Goal: Information Seeking & Learning: Learn about a topic

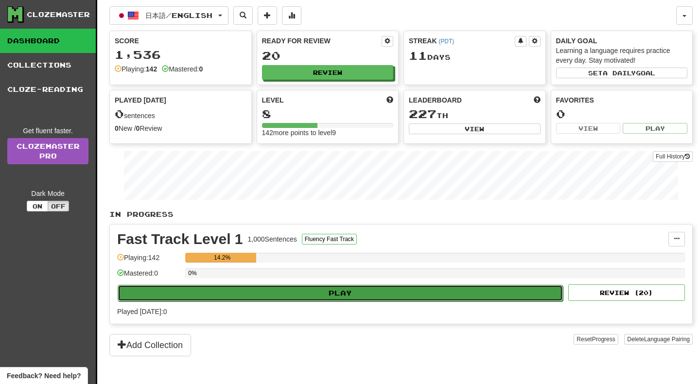
click at [290, 290] on button "Play" at bounding box center [340, 293] width 445 height 17
select select "**"
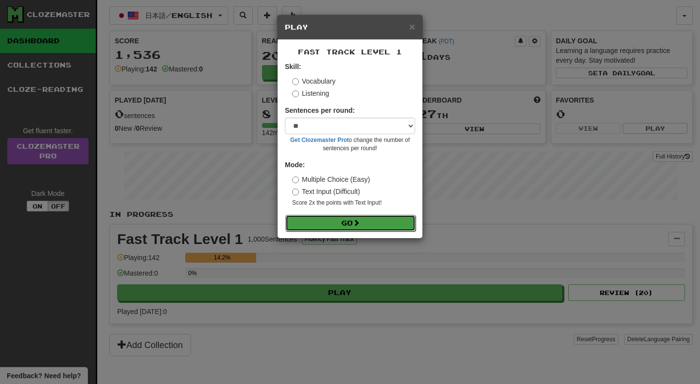
click at [331, 225] on button "Go" at bounding box center [350, 223] width 130 height 17
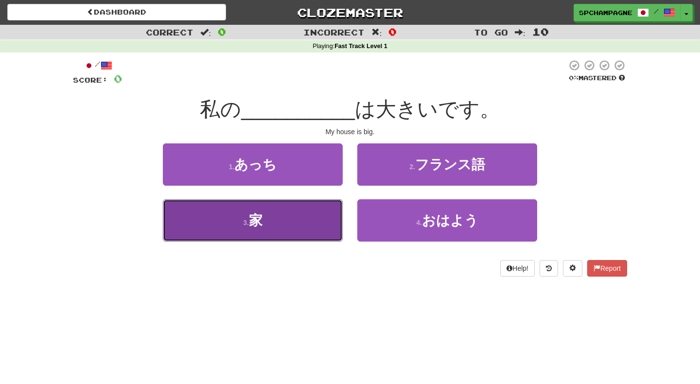
click at [304, 220] on button "3 . 家" at bounding box center [253, 220] width 180 height 42
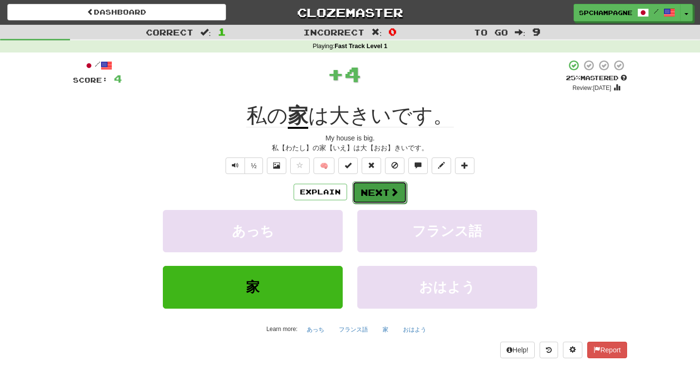
click at [382, 190] on button "Next" at bounding box center [379, 192] width 54 height 22
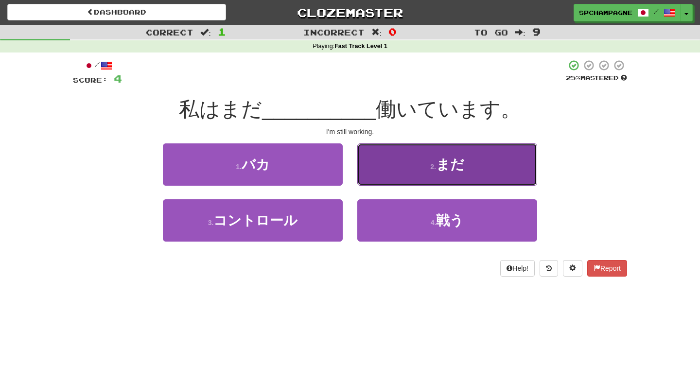
click at [407, 171] on button "2 . まだ" at bounding box center [447, 164] width 180 height 42
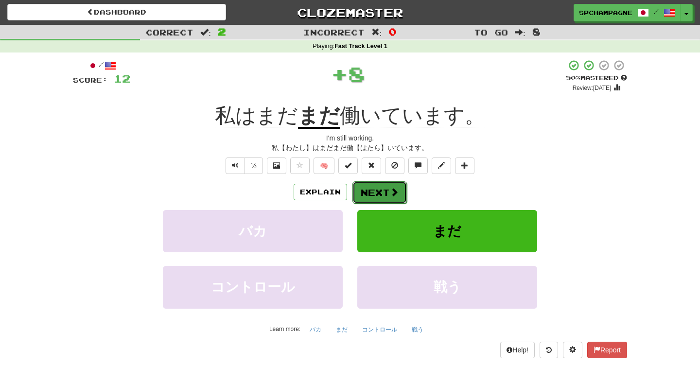
click at [382, 191] on button "Next" at bounding box center [379, 192] width 54 height 22
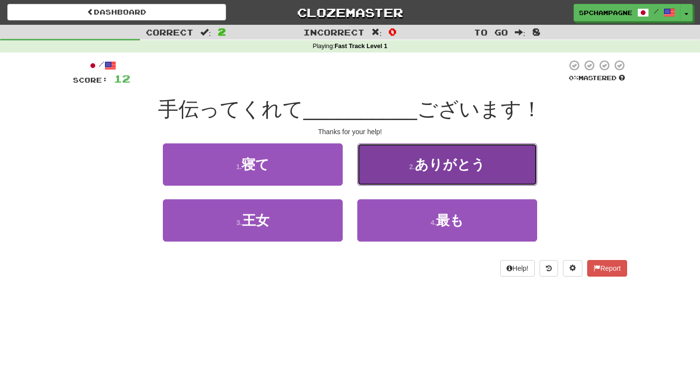
click at [389, 168] on button "2 . ありがとう" at bounding box center [447, 164] width 180 height 42
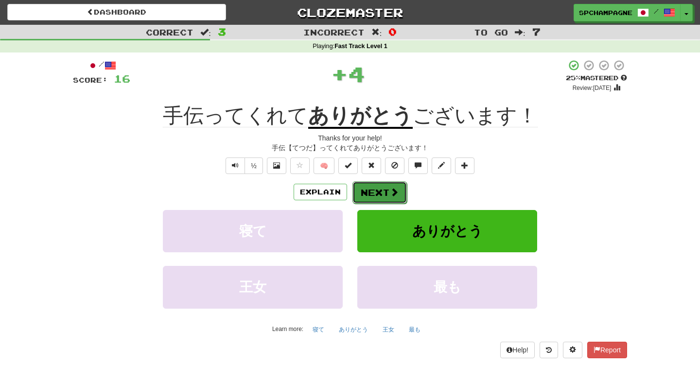
click at [371, 192] on button "Next" at bounding box center [379, 192] width 54 height 22
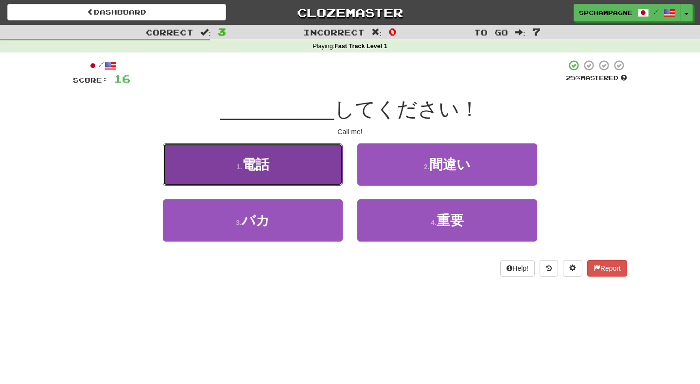
click at [297, 175] on button "1 . 電話" at bounding box center [253, 164] width 180 height 42
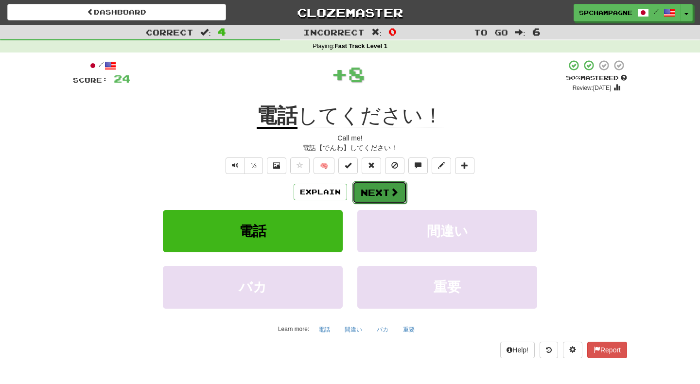
click at [371, 191] on button "Next" at bounding box center [379, 192] width 54 height 22
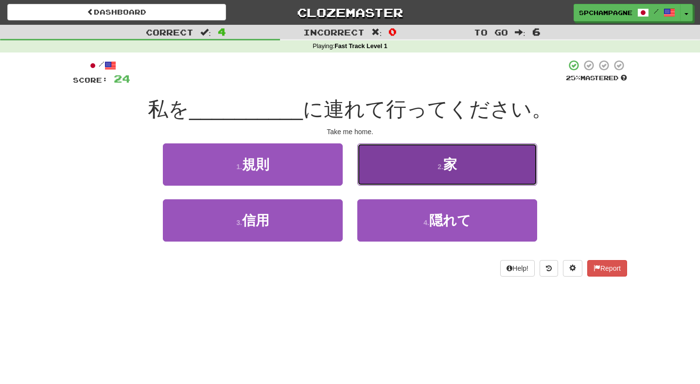
click at [442, 164] on small "2 ." at bounding box center [440, 167] width 6 height 8
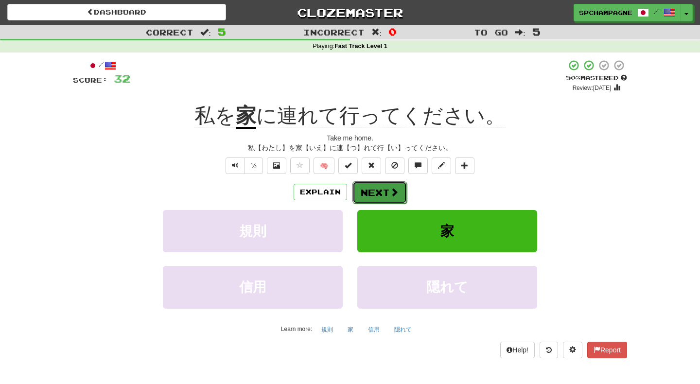
click at [394, 189] on span at bounding box center [394, 192] width 9 height 9
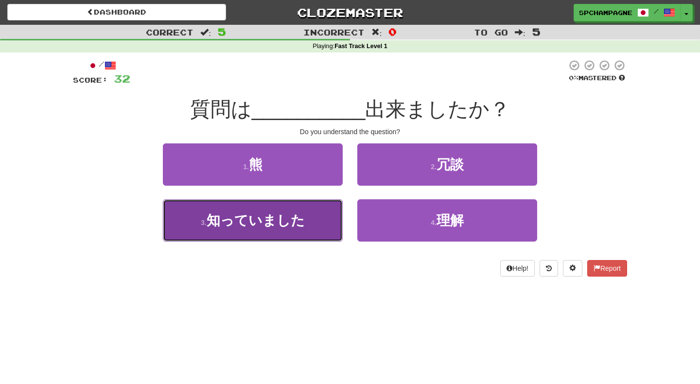
click at [284, 223] on span "知っていました" at bounding box center [256, 220] width 98 height 15
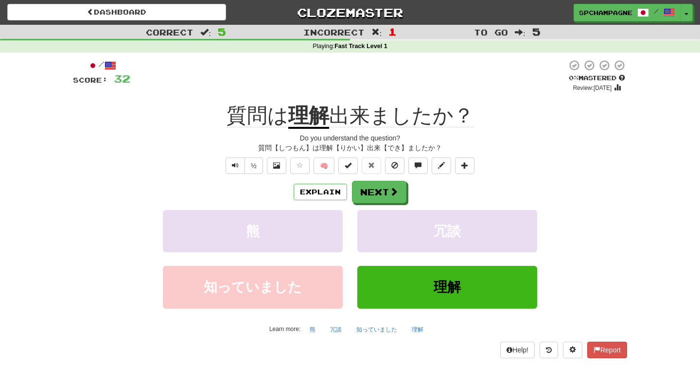
click at [299, 115] on u "理解" at bounding box center [308, 116] width 41 height 25
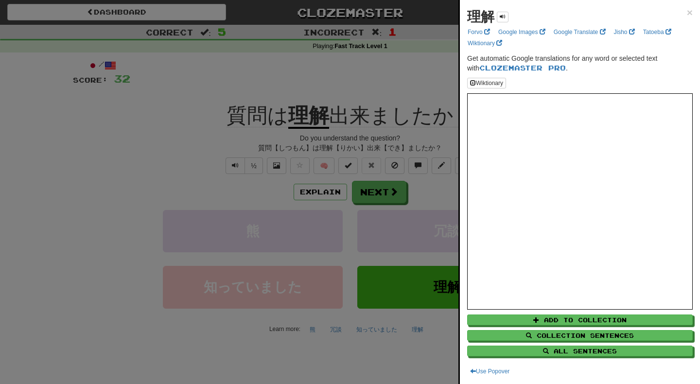
click at [395, 366] on div at bounding box center [350, 192] width 700 height 384
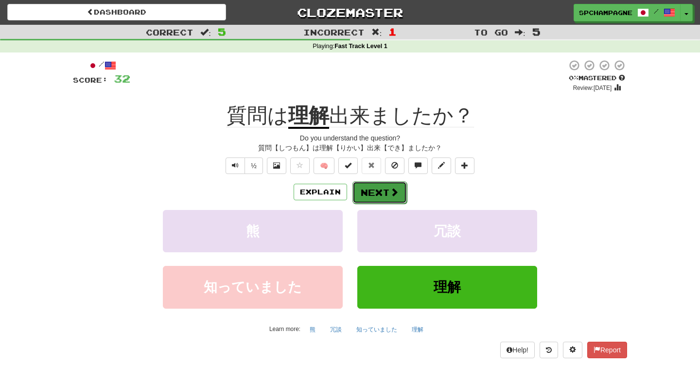
click at [377, 189] on button "Next" at bounding box center [379, 192] width 54 height 22
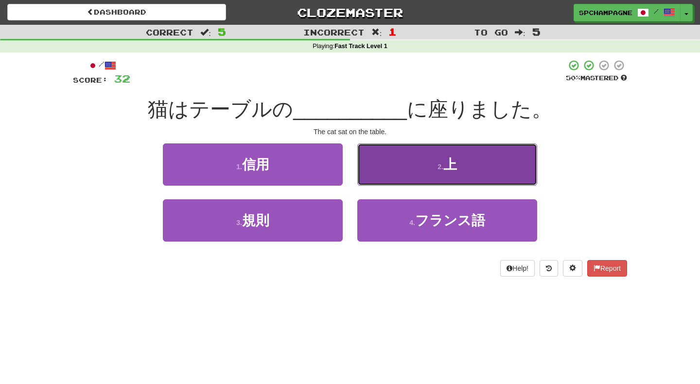
click at [391, 162] on button "2 . 上" at bounding box center [447, 164] width 180 height 42
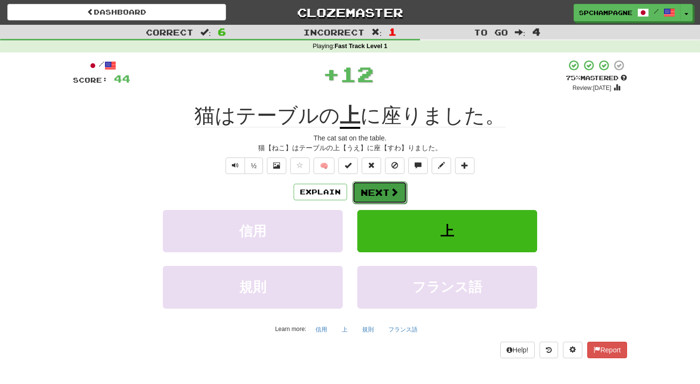
click at [390, 189] on span at bounding box center [394, 192] width 9 height 9
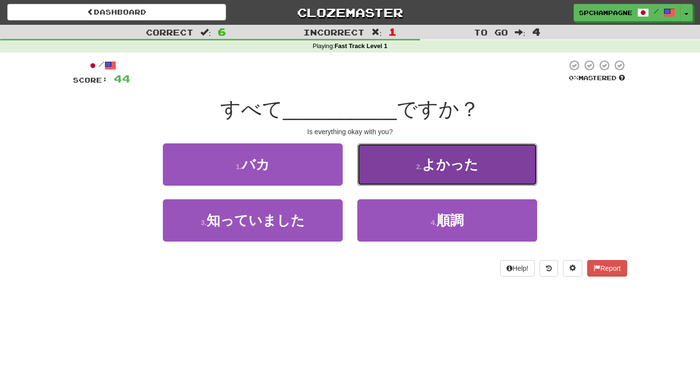
click at [416, 163] on small "2 ." at bounding box center [419, 167] width 6 height 8
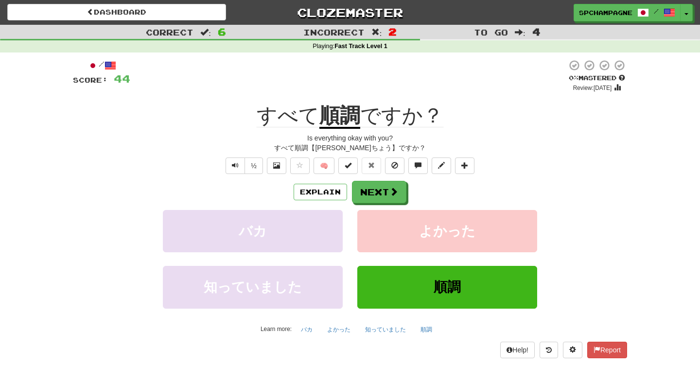
click at [119, 190] on div "Explain Next" at bounding box center [350, 192] width 554 height 22
click at [368, 188] on button "Next" at bounding box center [379, 192] width 54 height 22
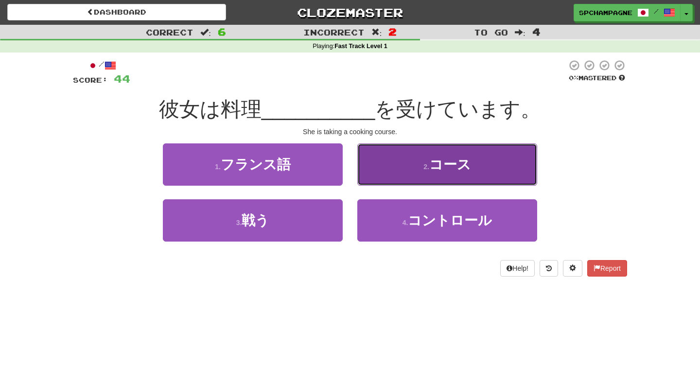
click at [436, 168] on span "コース" at bounding box center [450, 164] width 42 height 15
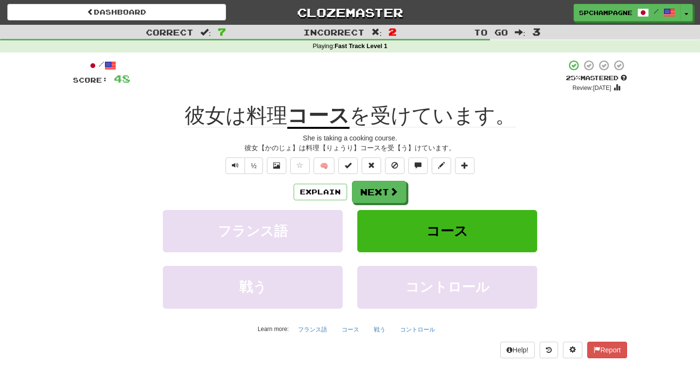
click at [74, 161] on div "½ 🧠" at bounding box center [350, 165] width 554 height 17
click at [376, 191] on button "Next" at bounding box center [379, 192] width 54 height 22
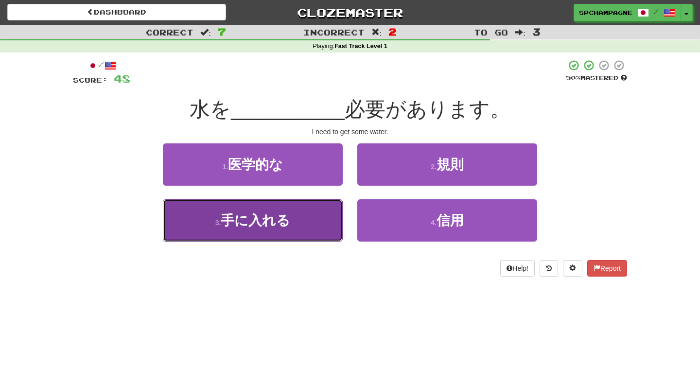
click at [249, 213] on span "手に入れる" at bounding box center [255, 220] width 69 height 15
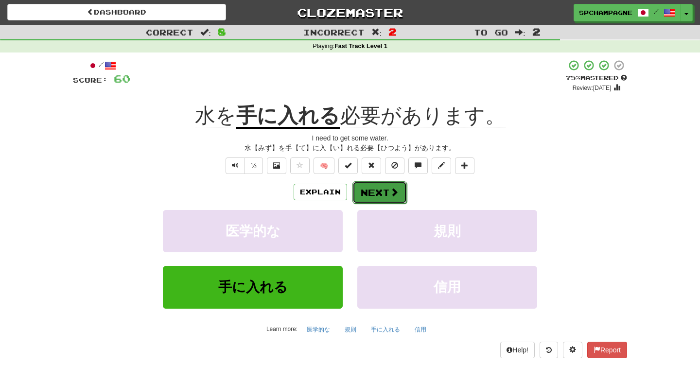
click at [382, 186] on button "Next" at bounding box center [379, 192] width 54 height 22
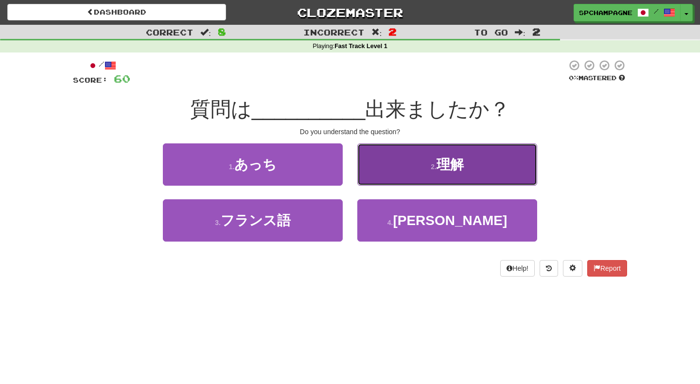
click at [445, 163] on span "理解" at bounding box center [449, 164] width 27 height 15
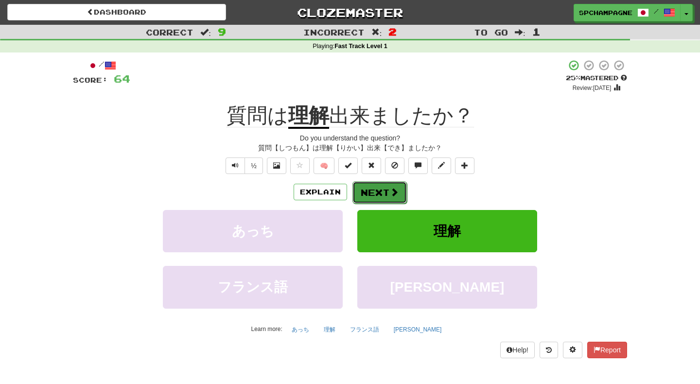
click at [380, 186] on button "Next" at bounding box center [379, 192] width 54 height 22
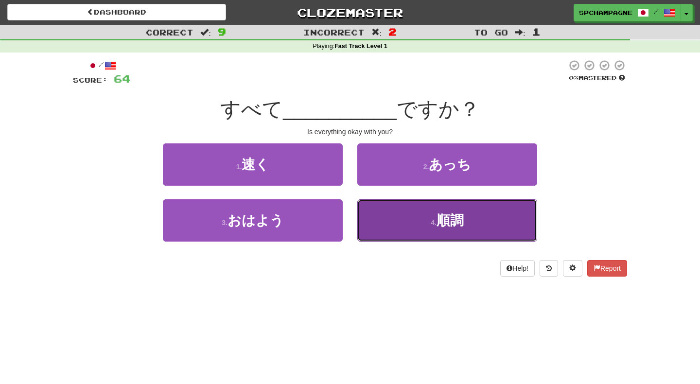
click at [447, 225] on span "順調" at bounding box center [449, 220] width 27 height 15
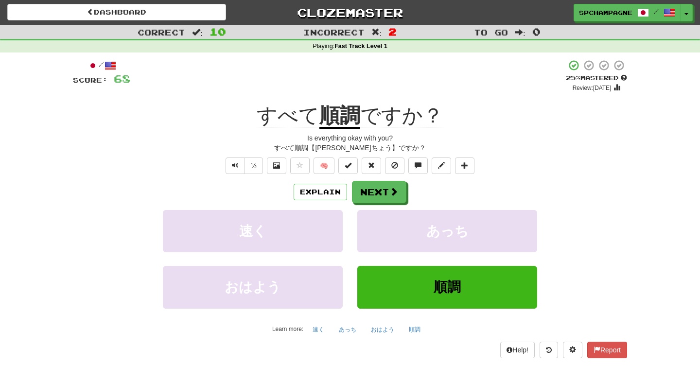
click at [49, 146] on div "Correct : 10 Incorrect : 2 To go : 0 Playing : Fast Track Level 1 / Score: 68 +…" at bounding box center [350, 198] width 700 height 347
click at [381, 190] on button "Next" at bounding box center [379, 192] width 54 height 22
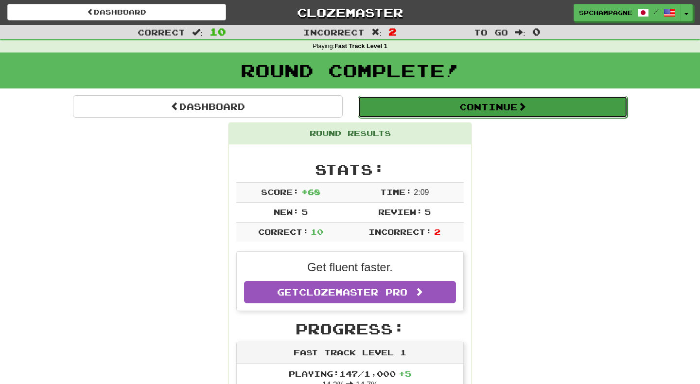
click at [450, 105] on button "Continue" at bounding box center [493, 107] width 270 height 22
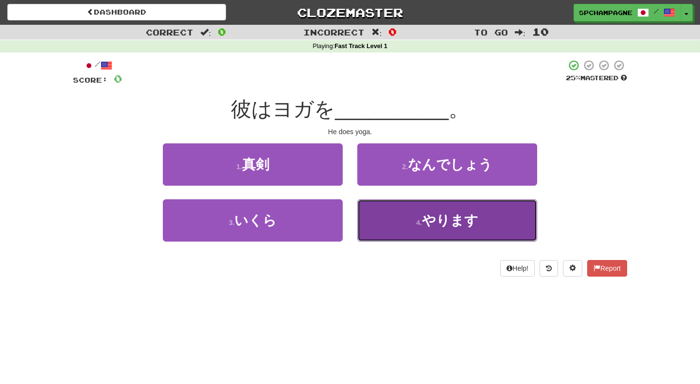
click at [434, 213] on span "やります" at bounding box center [450, 220] width 56 height 15
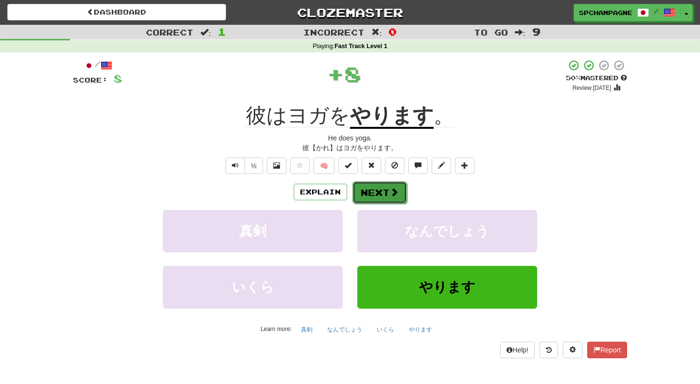
click at [391, 192] on span at bounding box center [394, 192] width 9 height 9
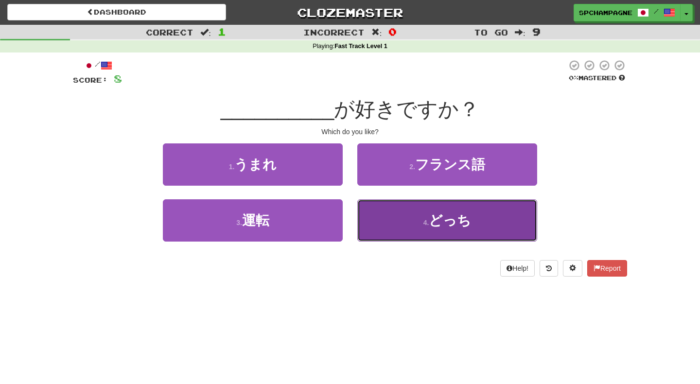
click at [408, 222] on button "4 . どっち" at bounding box center [447, 220] width 180 height 42
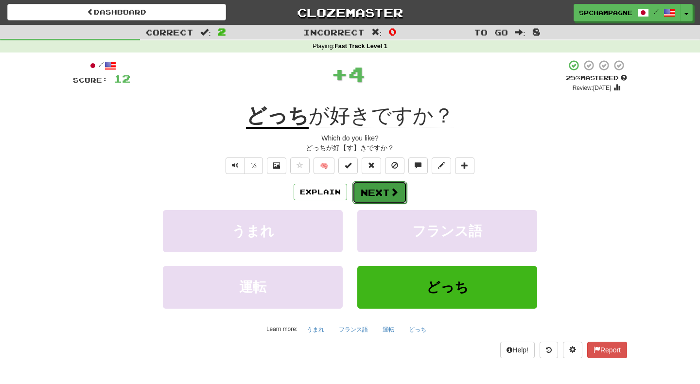
click at [377, 190] on button "Next" at bounding box center [379, 192] width 54 height 22
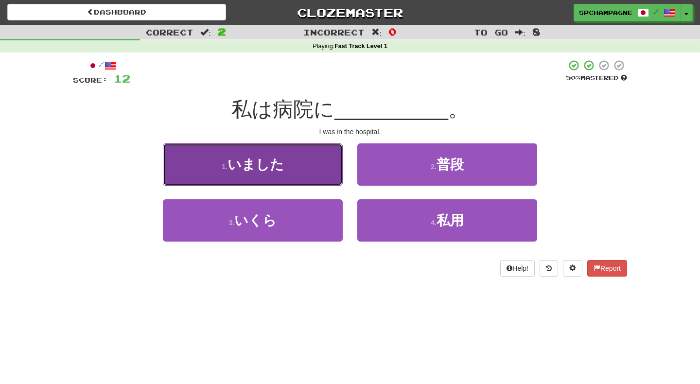
click at [294, 166] on button "1 . いました" at bounding box center [253, 164] width 180 height 42
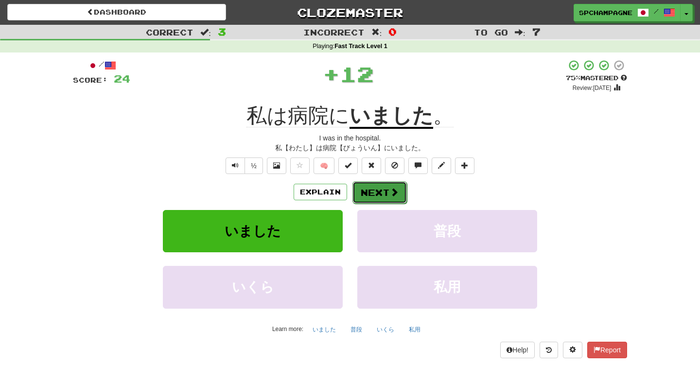
click at [376, 188] on button "Next" at bounding box center [379, 192] width 54 height 22
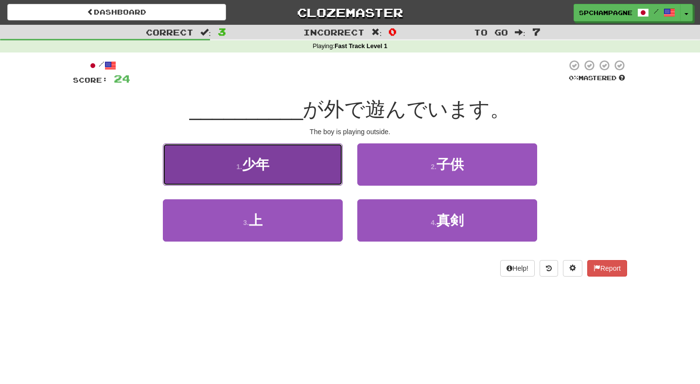
click at [295, 161] on button "1 . 少年" at bounding box center [253, 164] width 180 height 42
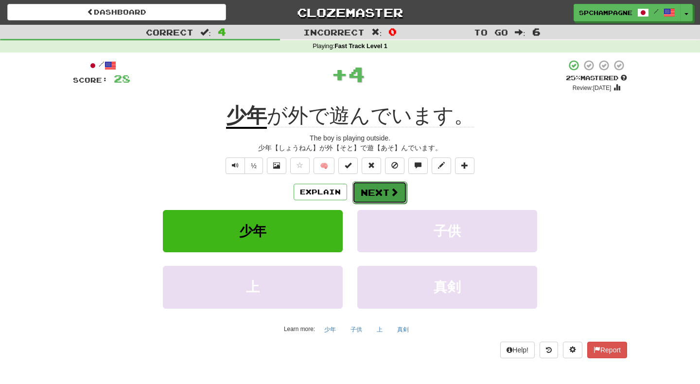
click at [380, 188] on button "Next" at bounding box center [379, 192] width 54 height 22
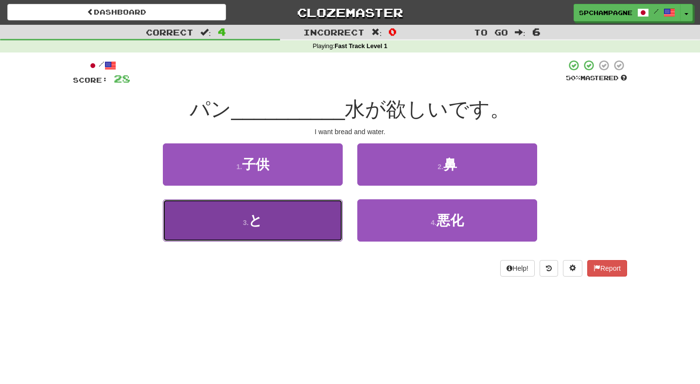
click at [293, 221] on button "3 . と" at bounding box center [253, 220] width 180 height 42
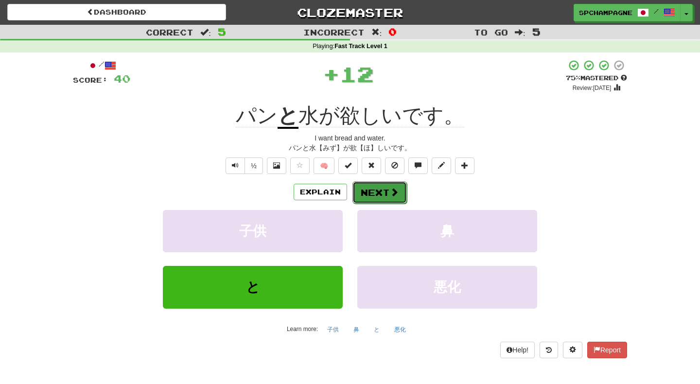
click at [378, 188] on button "Next" at bounding box center [379, 192] width 54 height 22
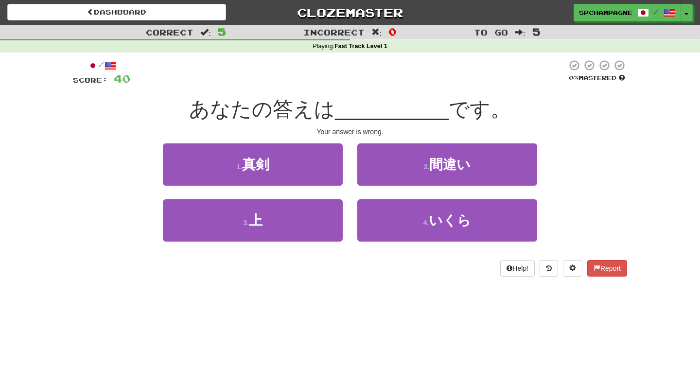
click at [183, 302] on div "Dashboard Clozemaster spchampagne / Toggle Dropdown Dashboard Leaderboard Activ…" at bounding box center [350, 192] width 700 height 384
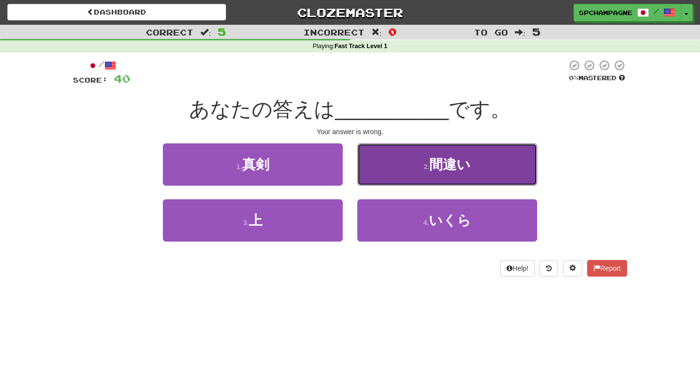
click at [433, 160] on span "間違い" at bounding box center [449, 164] width 41 height 15
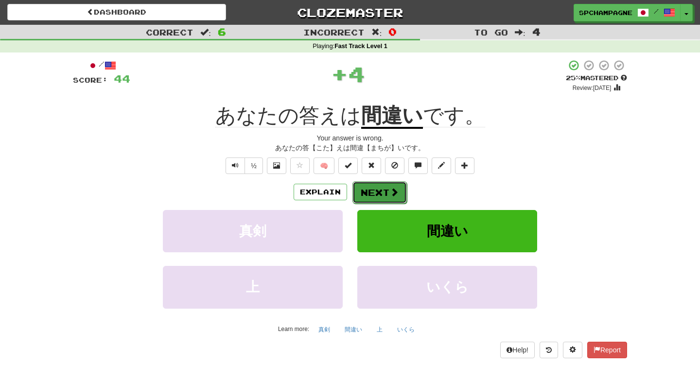
click at [384, 189] on button "Next" at bounding box center [379, 192] width 54 height 22
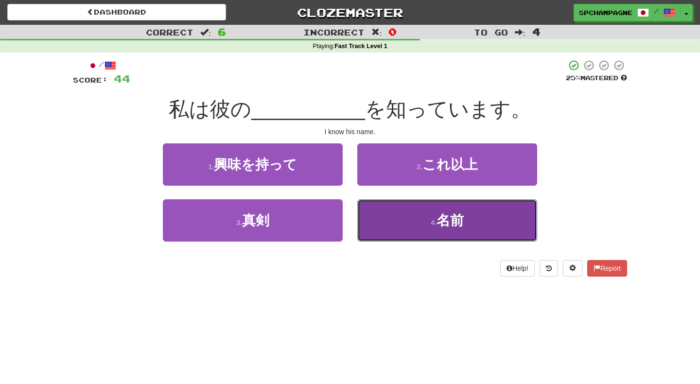
click at [414, 217] on button "4 . 名前" at bounding box center [447, 220] width 180 height 42
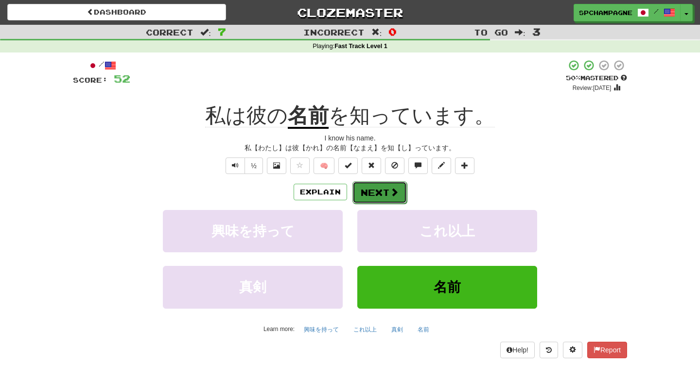
click at [377, 188] on button "Next" at bounding box center [379, 192] width 54 height 22
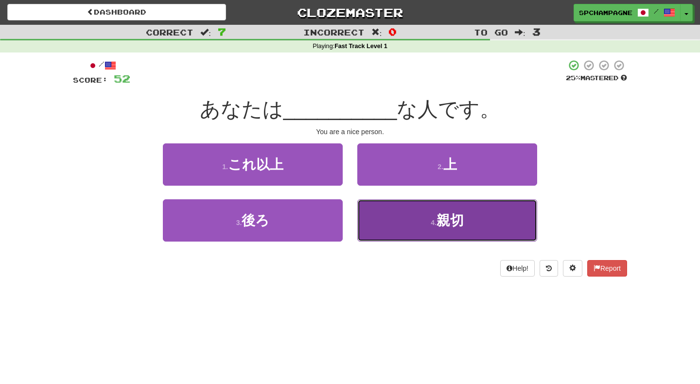
click at [443, 221] on span "親切" at bounding box center [449, 220] width 27 height 15
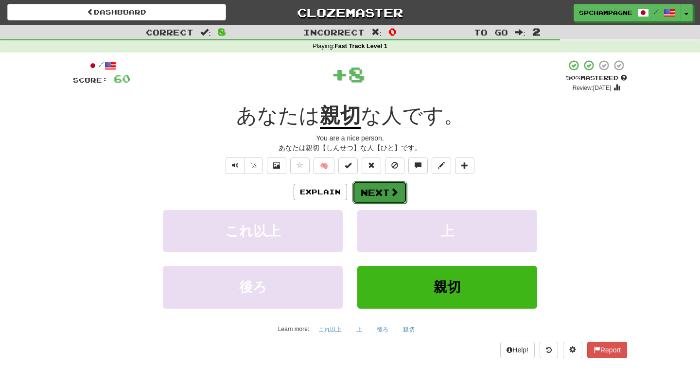
click at [391, 189] on span at bounding box center [394, 192] width 9 height 9
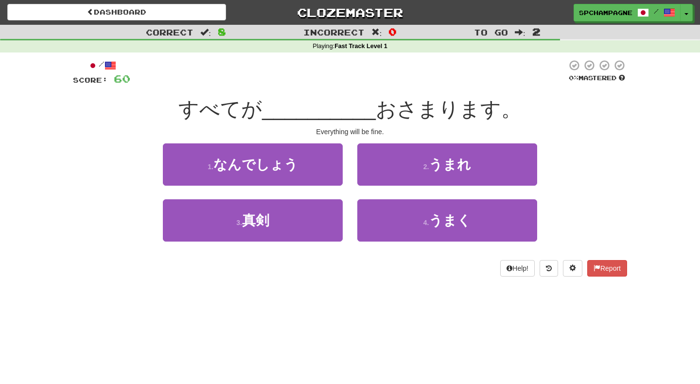
click at [472, 291] on div "Dashboard Clozemaster spchampagne / Toggle Dropdown Dashboard Leaderboard Activ…" at bounding box center [350, 192] width 700 height 384
click at [396, 291] on div "Dashboard Clozemaster spchampagne / Toggle Dropdown Dashboard Leaderboard Activ…" at bounding box center [350, 192] width 700 height 384
click at [365, 306] on div "Dashboard Clozemaster spchampagne / Toggle Dropdown Dashboard Leaderboard Activ…" at bounding box center [350, 192] width 700 height 384
click at [329, 83] on div at bounding box center [348, 72] width 436 height 27
click at [302, 302] on div "Dashboard Clozemaster spchampagne / Toggle Dropdown Dashboard Leaderboard Activ…" at bounding box center [350, 192] width 700 height 384
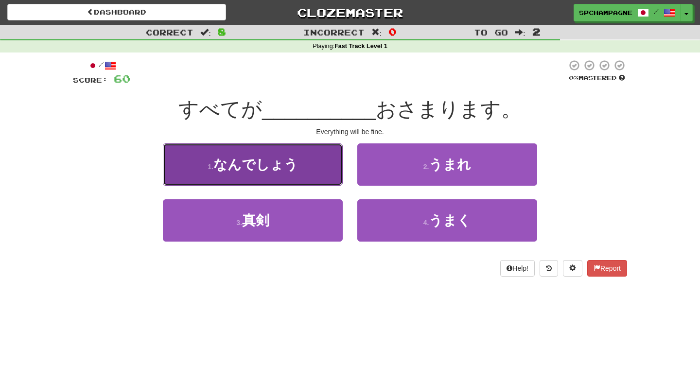
click at [264, 172] on span "なんでしょう" at bounding box center [255, 164] width 85 height 15
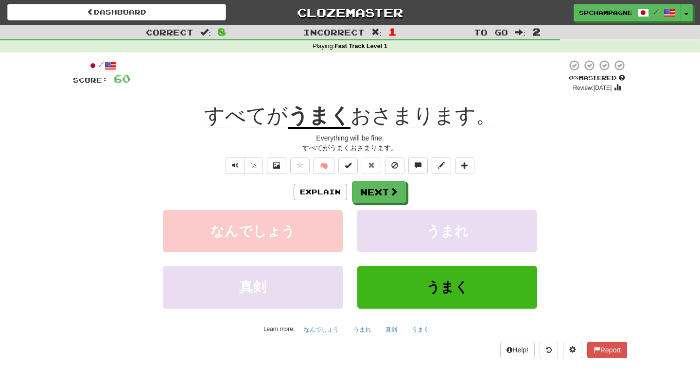
click at [133, 150] on div "すべてがうまくおさまります。" at bounding box center [350, 148] width 554 height 10
click at [368, 190] on button "Next" at bounding box center [379, 192] width 54 height 22
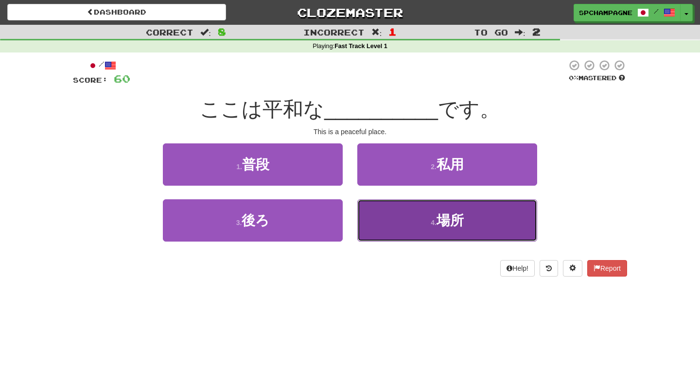
click at [411, 219] on button "4 . 場所" at bounding box center [447, 220] width 180 height 42
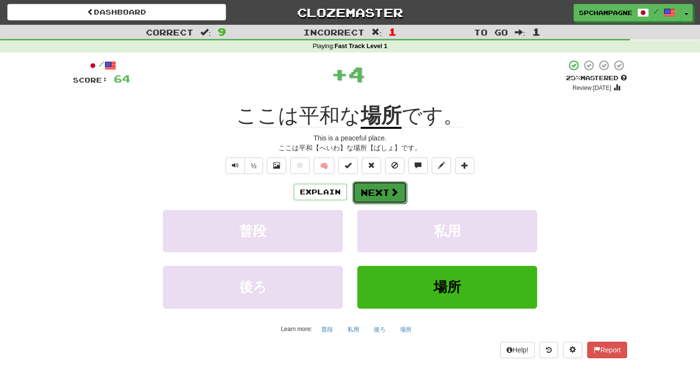
click at [376, 191] on button "Next" at bounding box center [379, 192] width 54 height 22
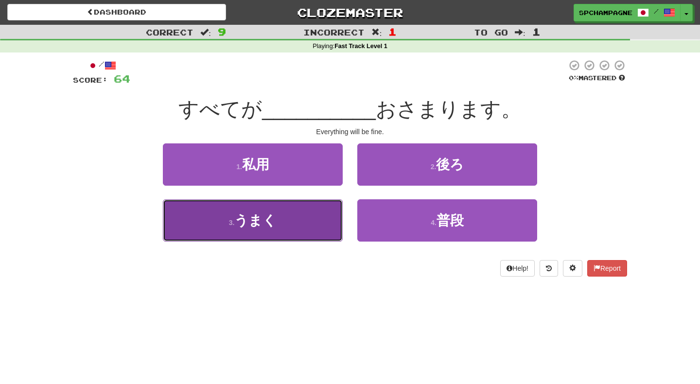
click at [279, 220] on button "3 . うまく" at bounding box center [253, 220] width 180 height 42
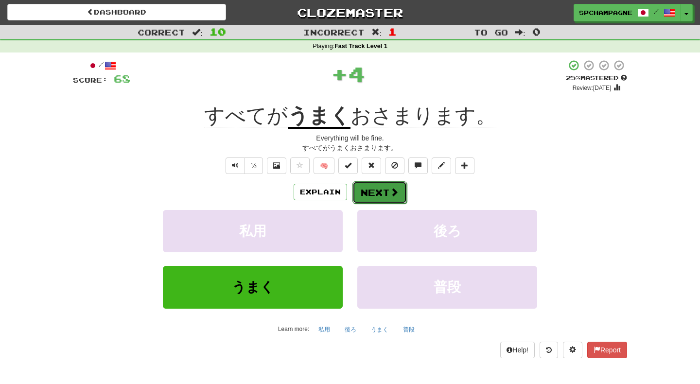
click at [376, 191] on button "Next" at bounding box center [379, 192] width 54 height 22
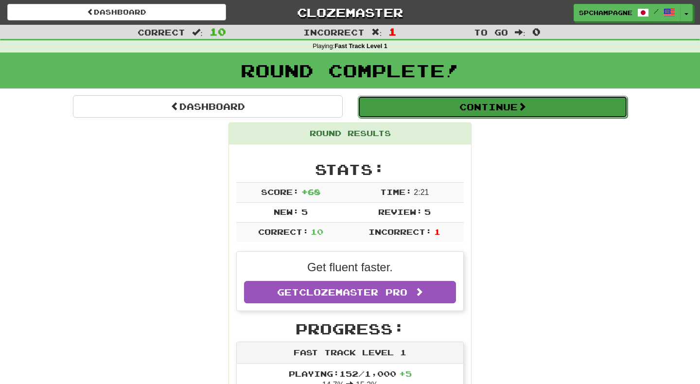
click at [398, 103] on button "Continue" at bounding box center [493, 107] width 270 height 22
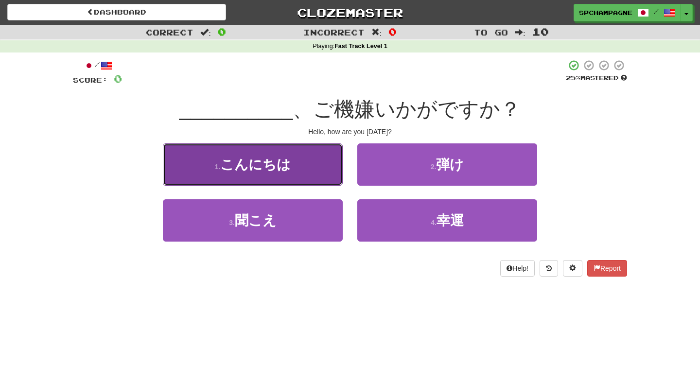
click at [272, 166] on span "こんにちは" at bounding box center [255, 164] width 70 height 15
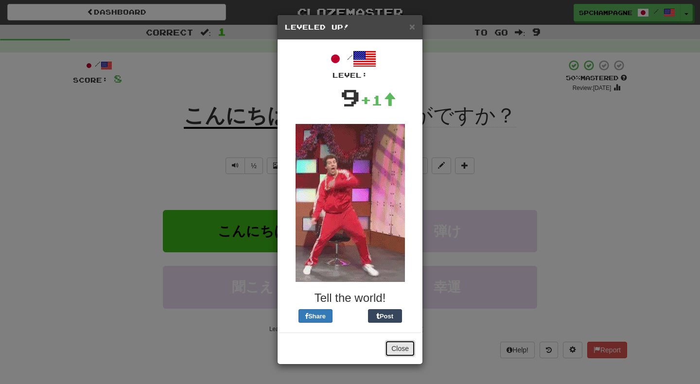
click at [402, 345] on button "Close" at bounding box center [400, 348] width 30 height 17
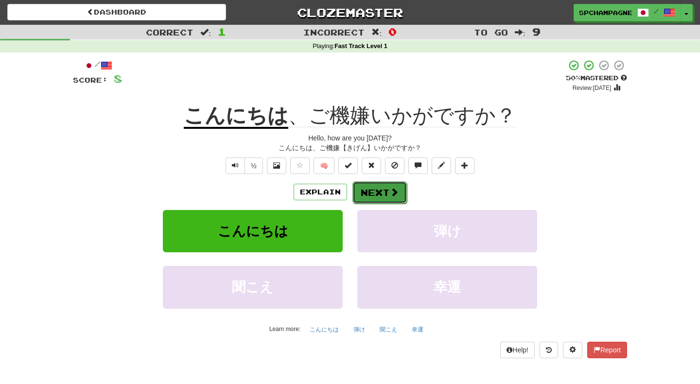
click at [374, 194] on button "Next" at bounding box center [379, 192] width 54 height 22
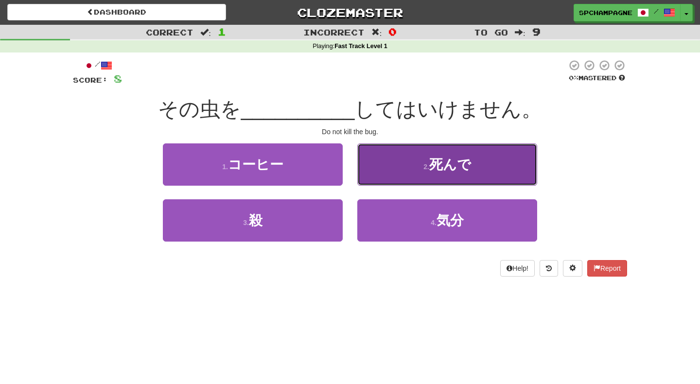
click at [396, 165] on button "2 . 死んで" at bounding box center [447, 164] width 180 height 42
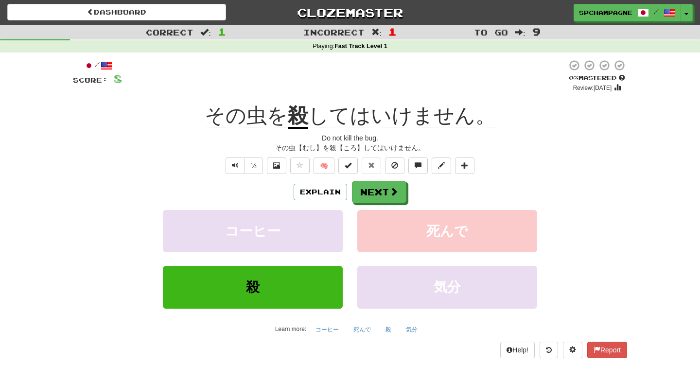
click at [38, 183] on div "Correct : 1 Incorrect : 1 To go : 9 Playing : Fast Track Level 1 / Score: 8 0 %…" at bounding box center [350, 198] width 700 height 347
click at [369, 192] on button "Next" at bounding box center [379, 192] width 54 height 22
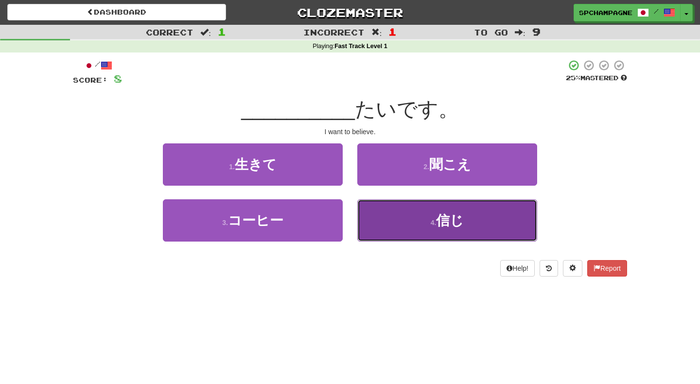
click at [426, 220] on button "4 . 信じ" at bounding box center [447, 220] width 180 height 42
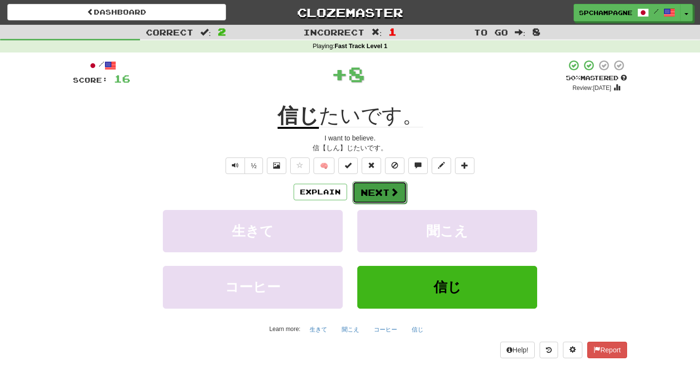
click at [376, 193] on button "Next" at bounding box center [379, 192] width 54 height 22
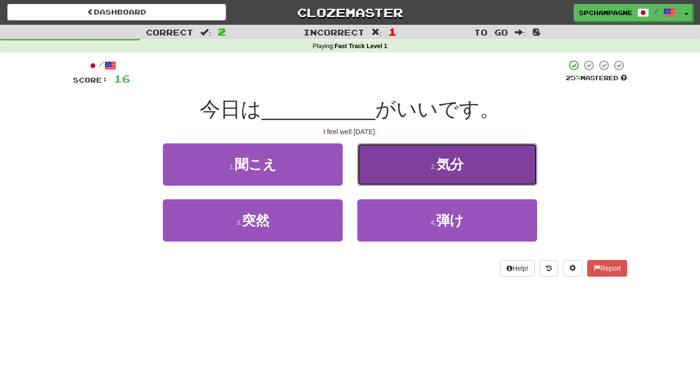
click at [394, 162] on button "2 . 気分" at bounding box center [447, 164] width 180 height 42
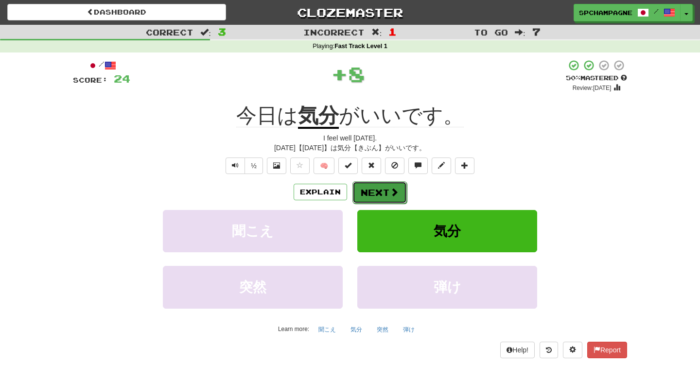
click at [373, 190] on button "Next" at bounding box center [379, 192] width 54 height 22
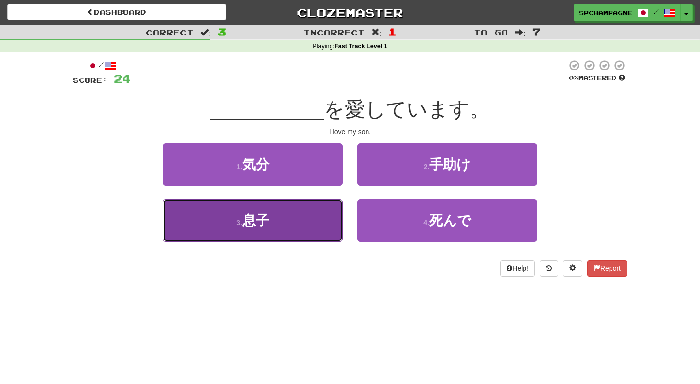
click at [303, 221] on button "3 . 息子" at bounding box center [253, 220] width 180 height 42
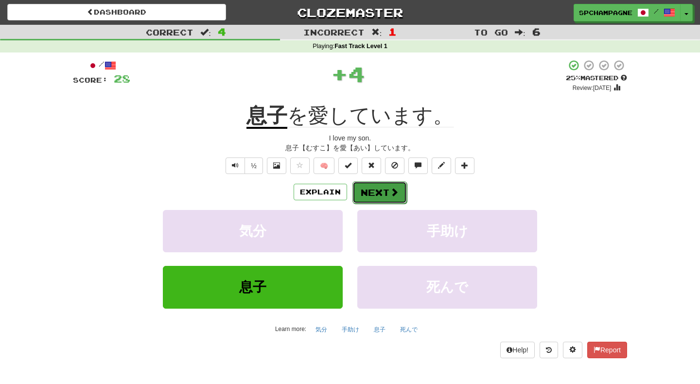
click at [383, 185] on button "Next" at bounding box center [379, 192] width 54 height 22
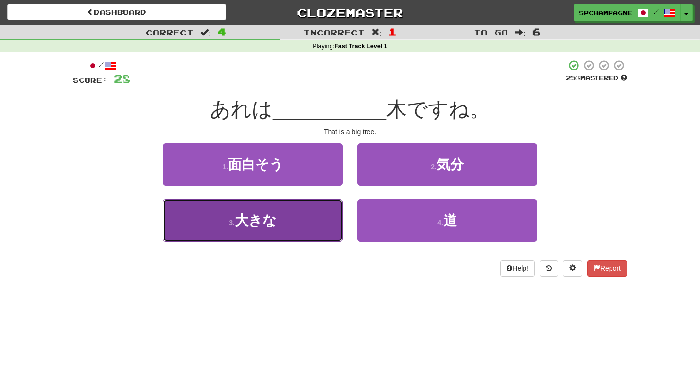
click at [311, 221] on button "3 . 大きな" at bounding box center [253, 220] width 180 height 42
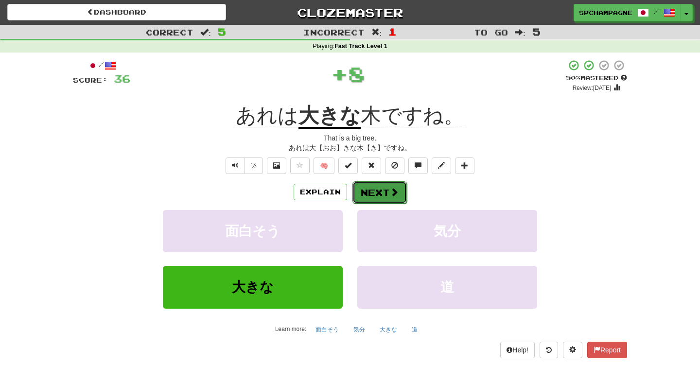
click at [370, 186] on button "Next" at bounding box center [379, 192] width 54 height 22
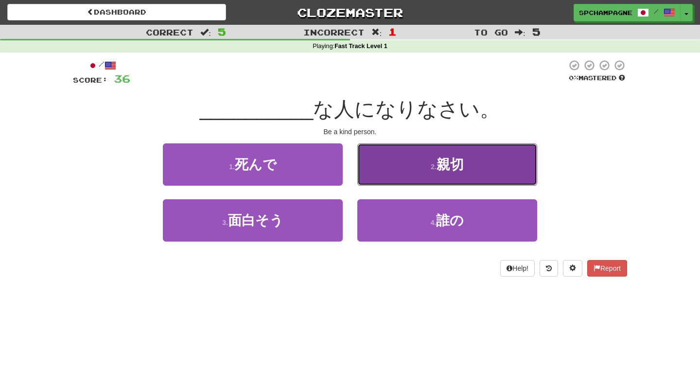
click at [425, 168] on button "2 . 親切" at bounding box center [447, 164] width 180 height 42
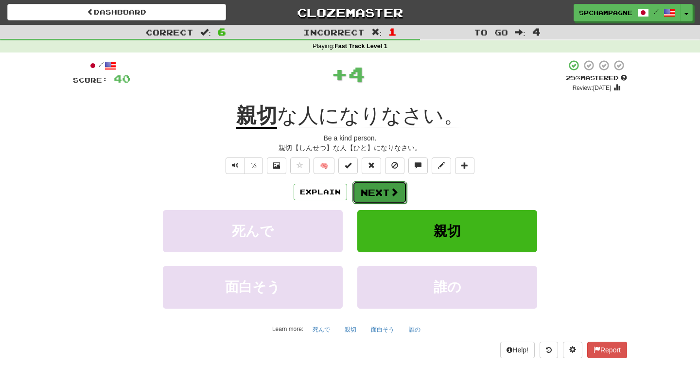
click at [365, 191] on button "Next" at bounding box center [379, 192] width 54 height 22
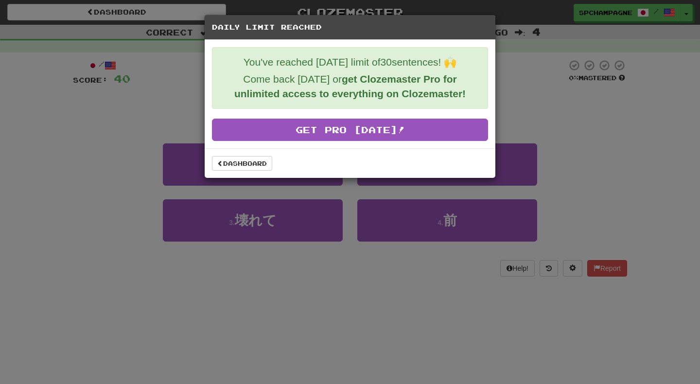
click at [256, 276] on div "Daily Limit Reached You've reached [DATE] limit of 30 sentences! 🙌 Come back [D…" at bounding box center [350, 192] width 700 height 384
click at [129, 102] on div "Daily Limit Reached You've reached [DATE] limit of 30 sentences! 🙌 Come back [D…" at bounding box center [350, 192] width 700 height 384
